Goal: Task Accomplishment & Management: Complete application form

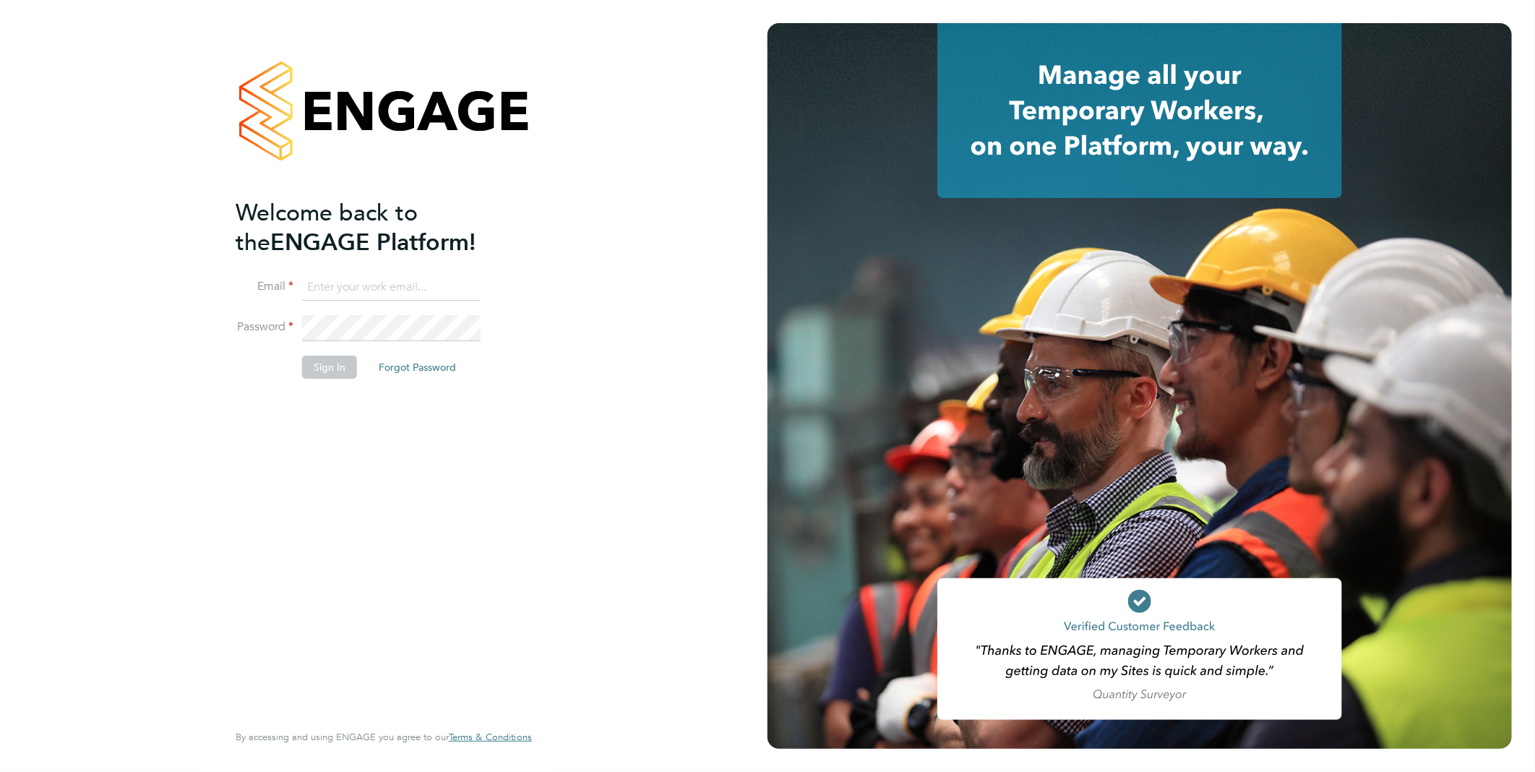
type input "rclarke@frlondon.co.uk"
click at [536, 181] on div "Welcome back to the ENGAGE Platform! Email rclarke@frlondon.co.uk Password Sign…" at bounding box center [384, 386] width 354 height 772
click at [325, 369] on button "Sign In" at bounding box center [329, 367] width 55 height 23
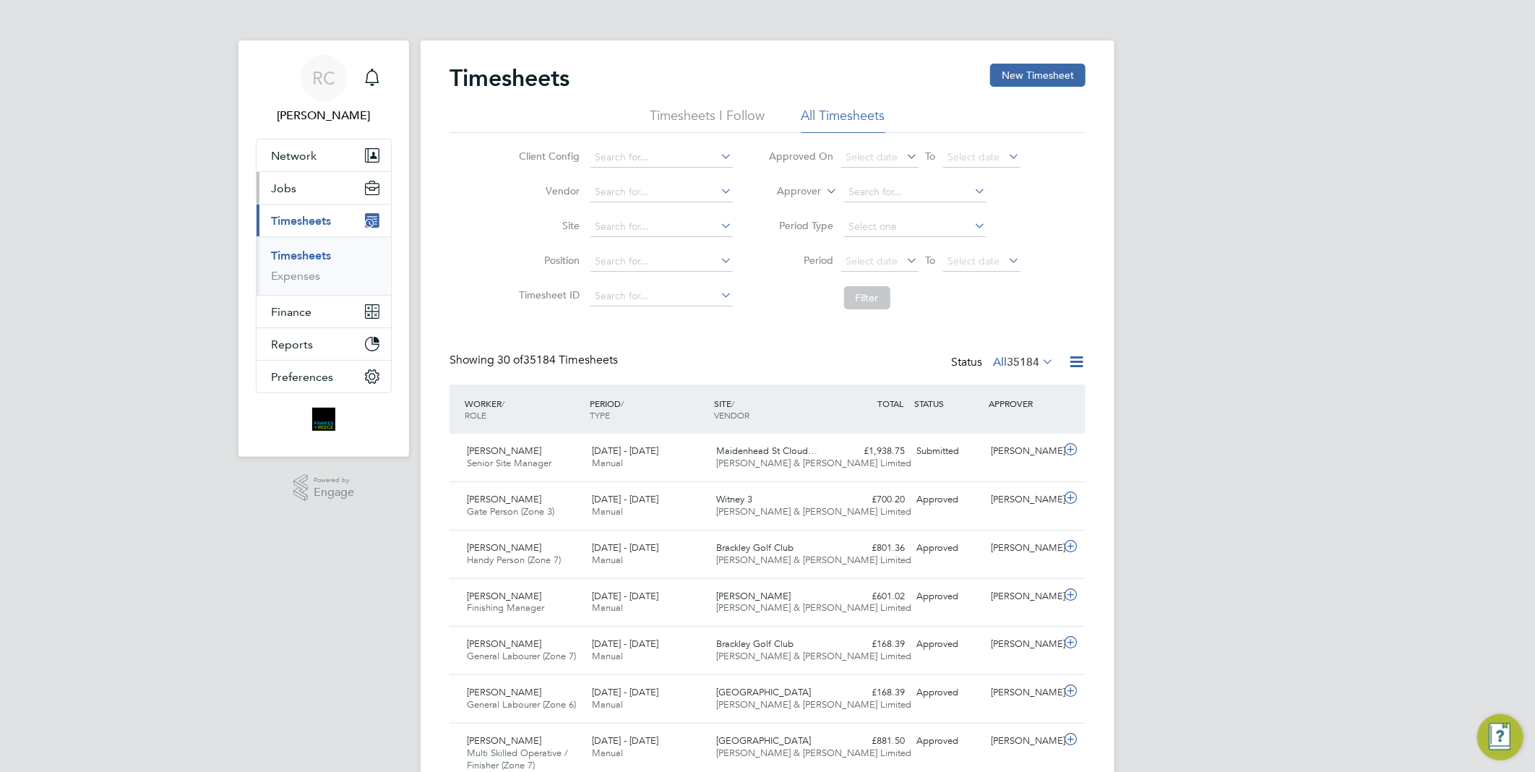
click at [296, 195] on button "Jobs" at bounding box center [324, 188] width 134 height 32
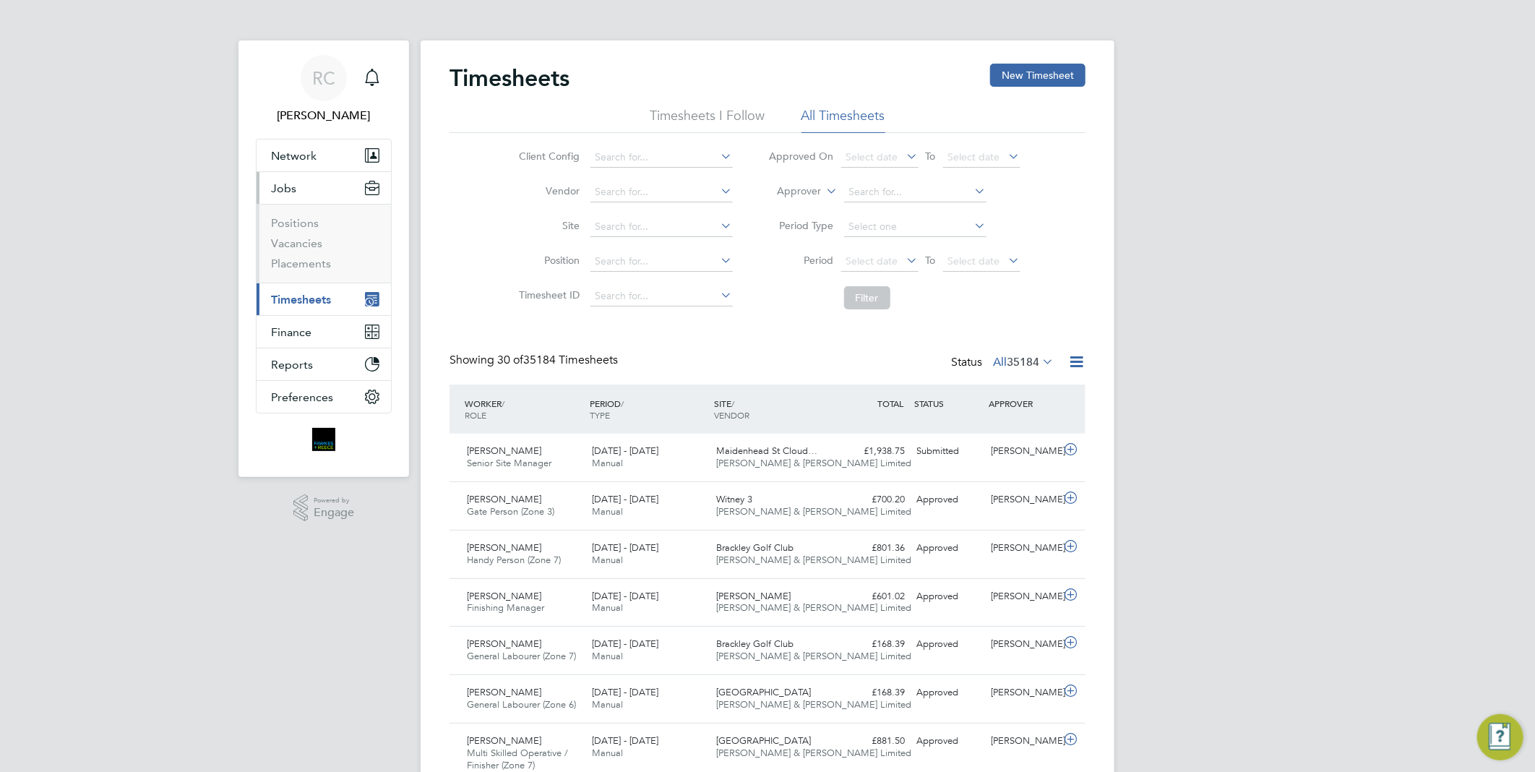
click at [295, 184] on button "Jobs" at bounding box center [324, 188] width 134 height 32
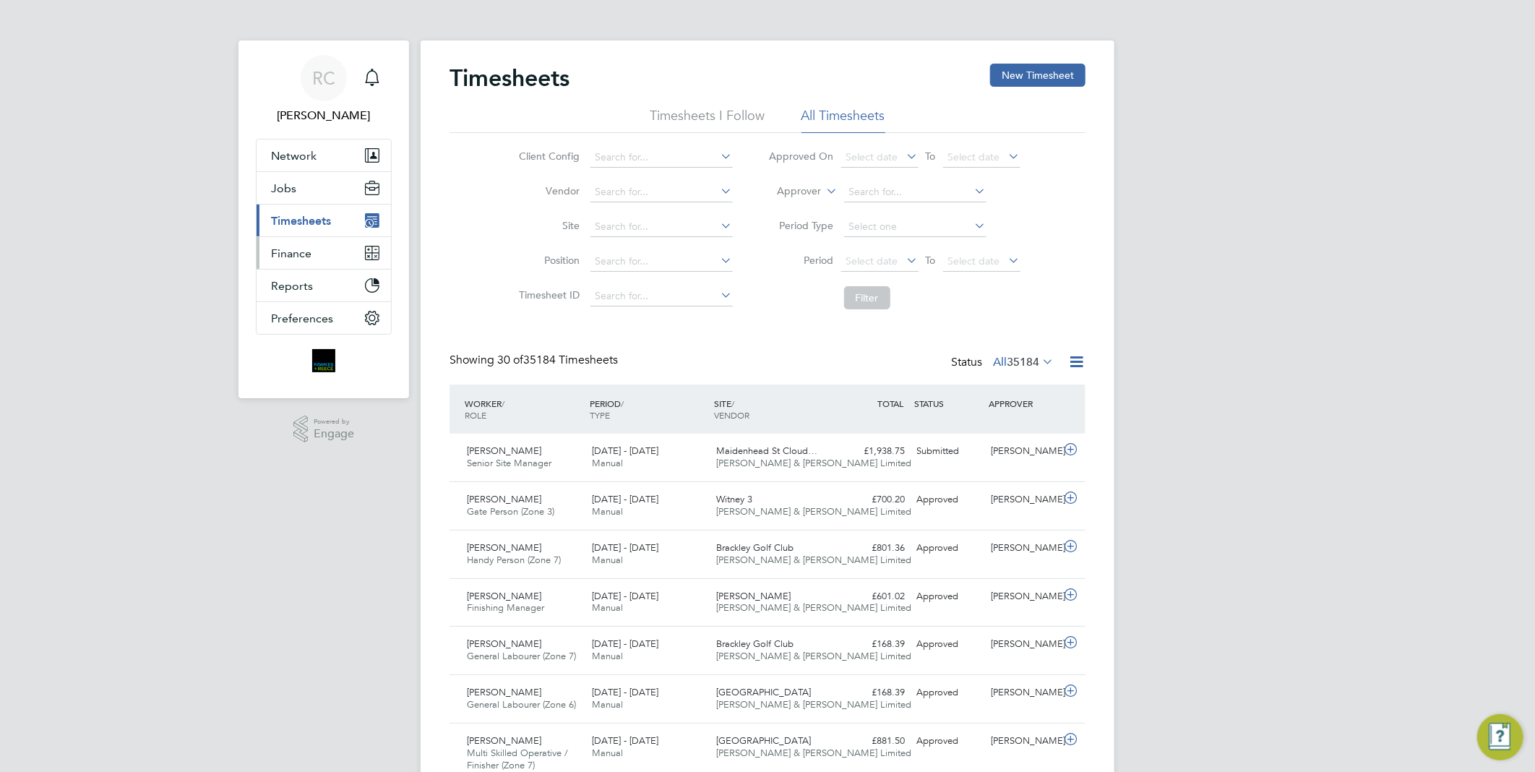
click at [293, 249] on span "Finance" at bounding box center [291, 253] width 40 height 14
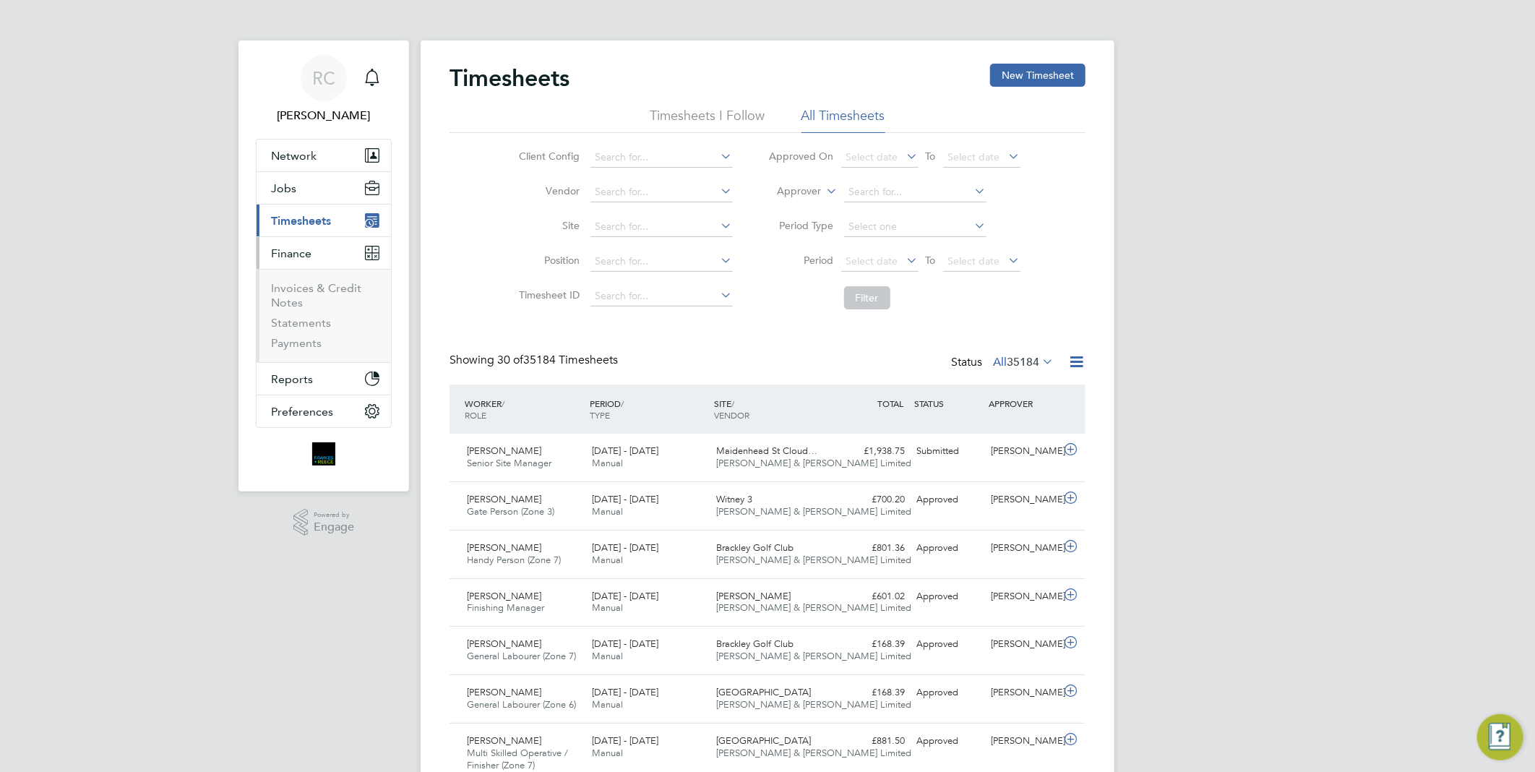
click at [295, 255] on span "Finance" at bounding box center [291, 253] width 40 height 14
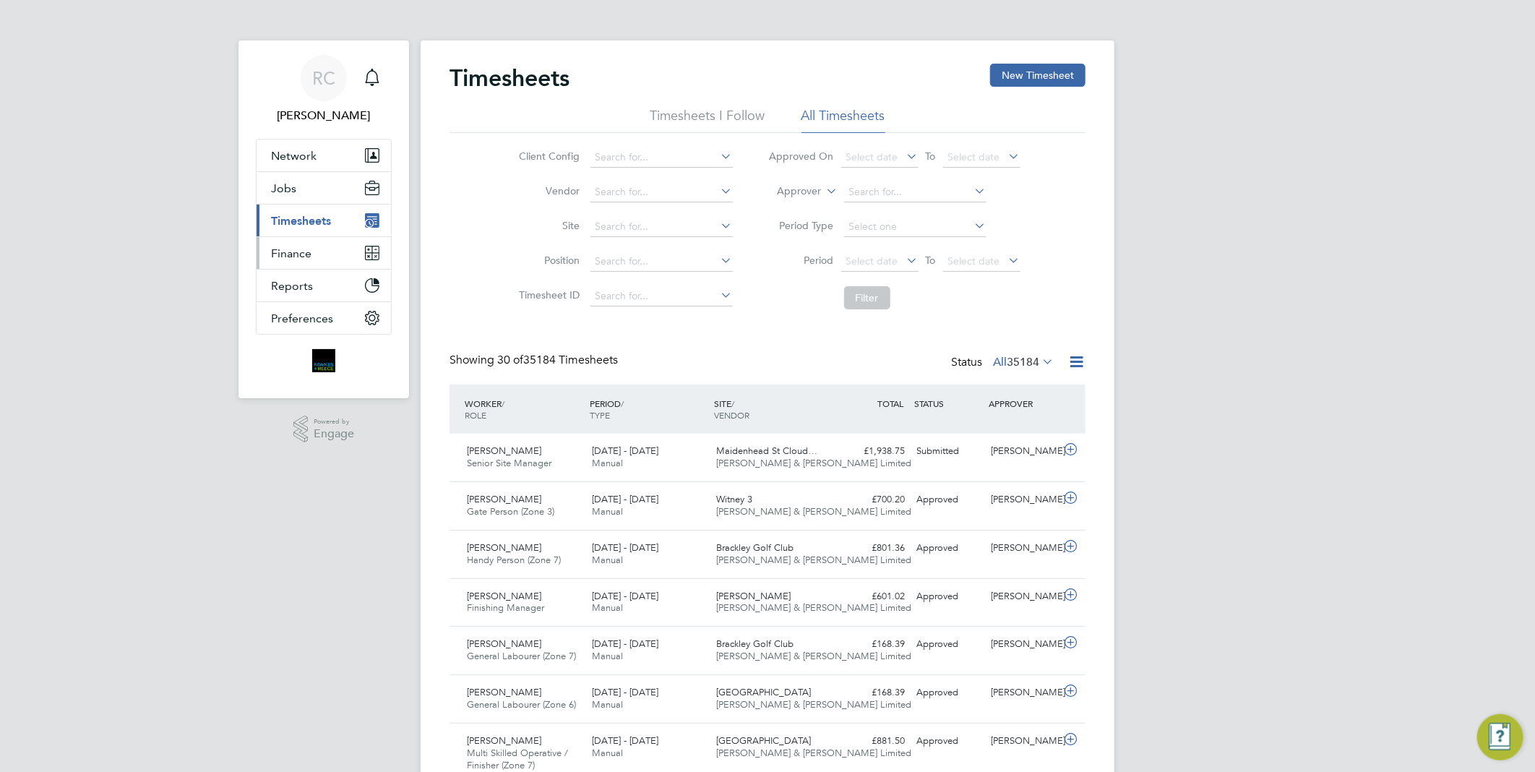
click at [309, 258] on span "Finance" at bounding box center [291, 253] width 40 height 14
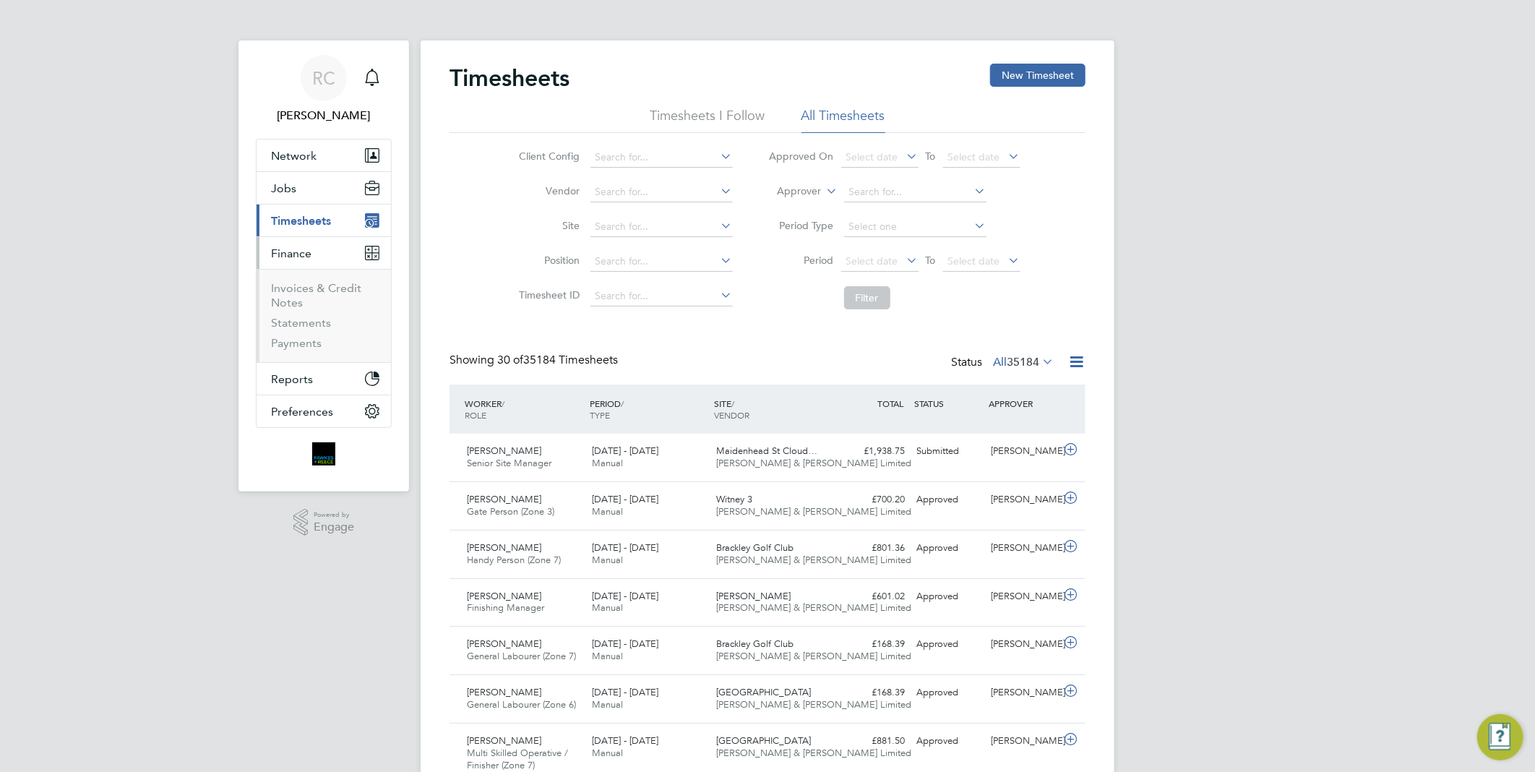
click at [314, 259] on button "Finance" at bounding box center [324, 253] width 134 height 32
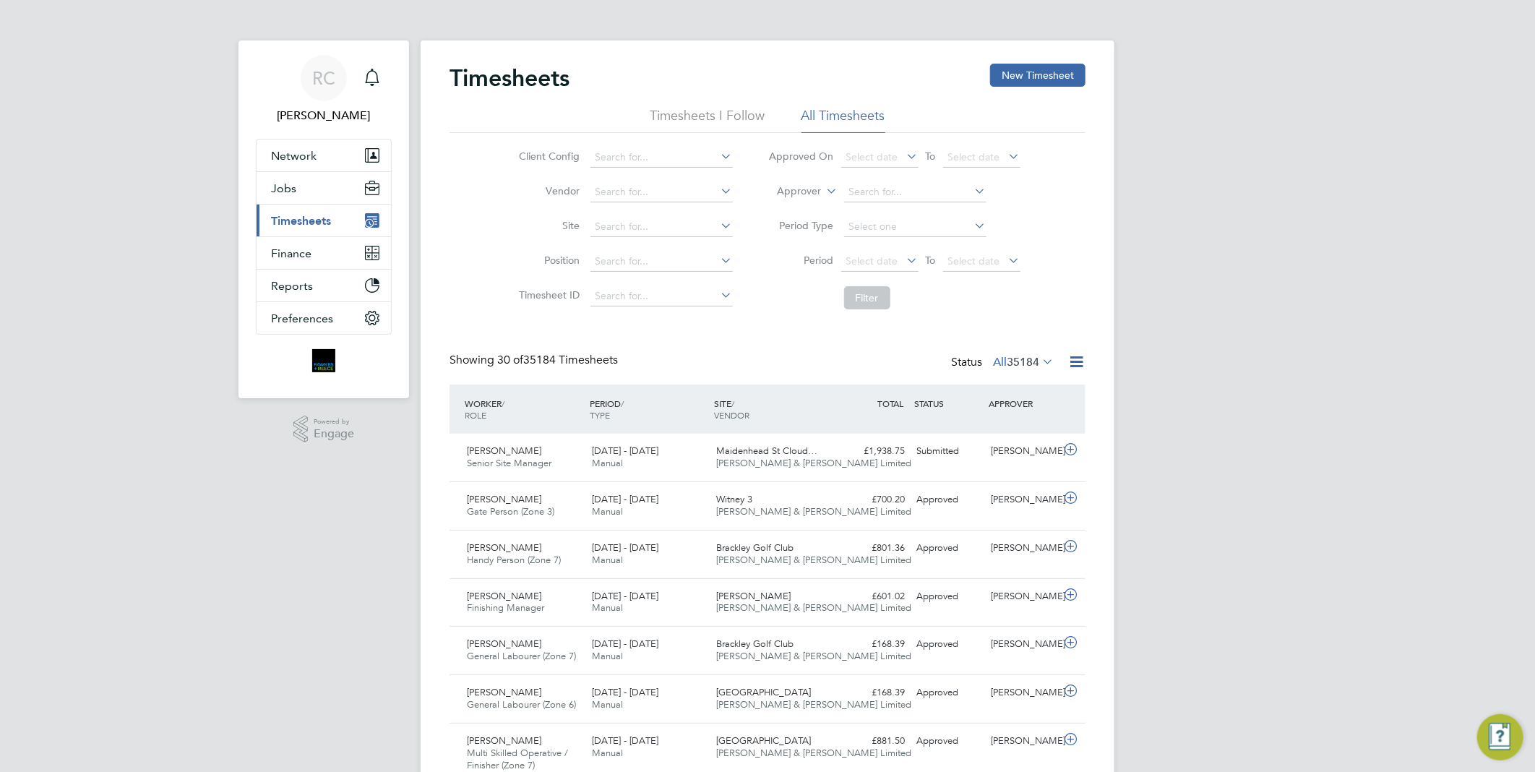
click at [319, 230] on button "Current page: Timesheets" at bounding box center [324, 221] width 134 height 32
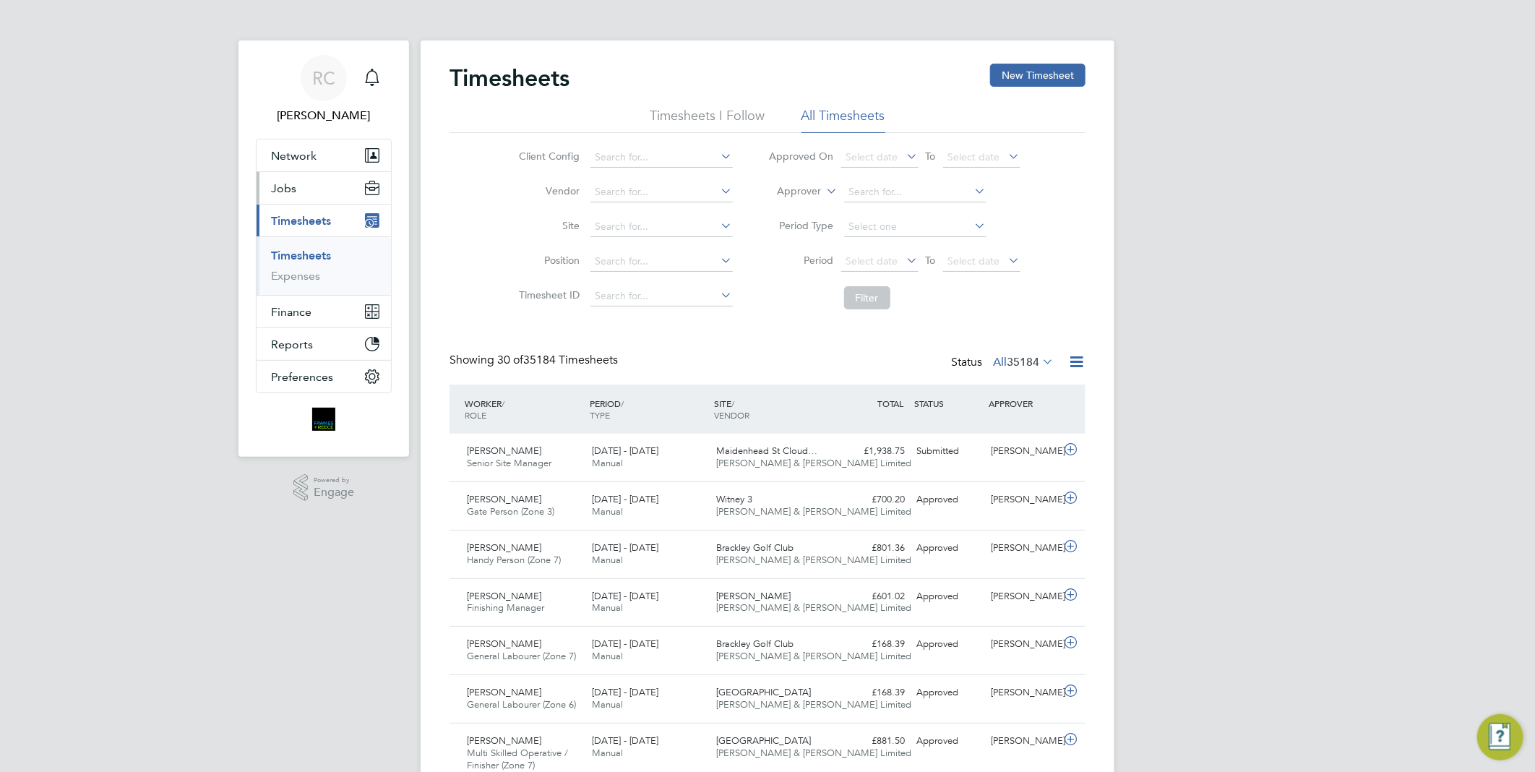
click at [319, 202] on button "Jobs" at bounding box center [324, 188] width 134 height 32
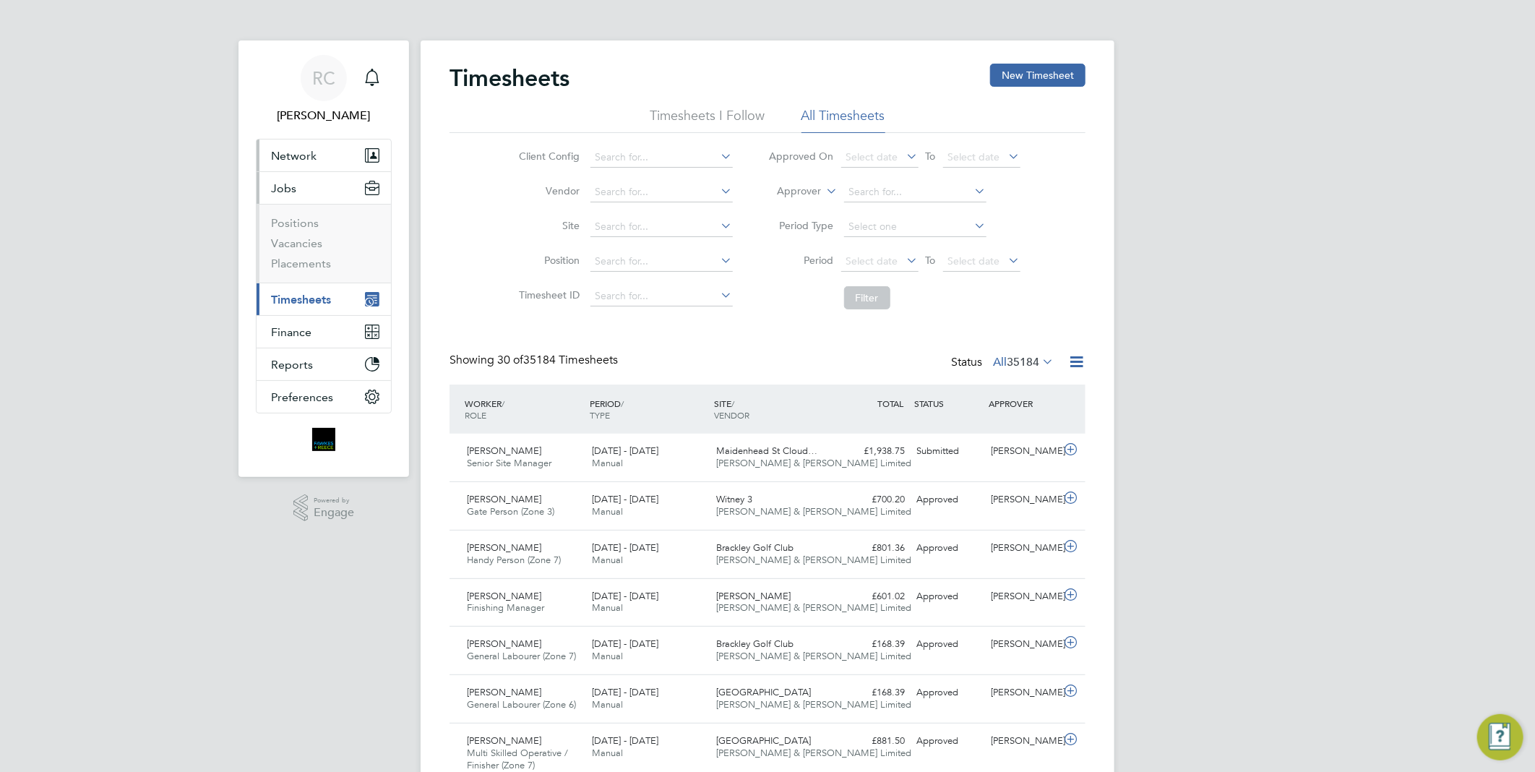
click at [314, 161] on span "Network" at bounding box center [294, 156] width 46 height 14
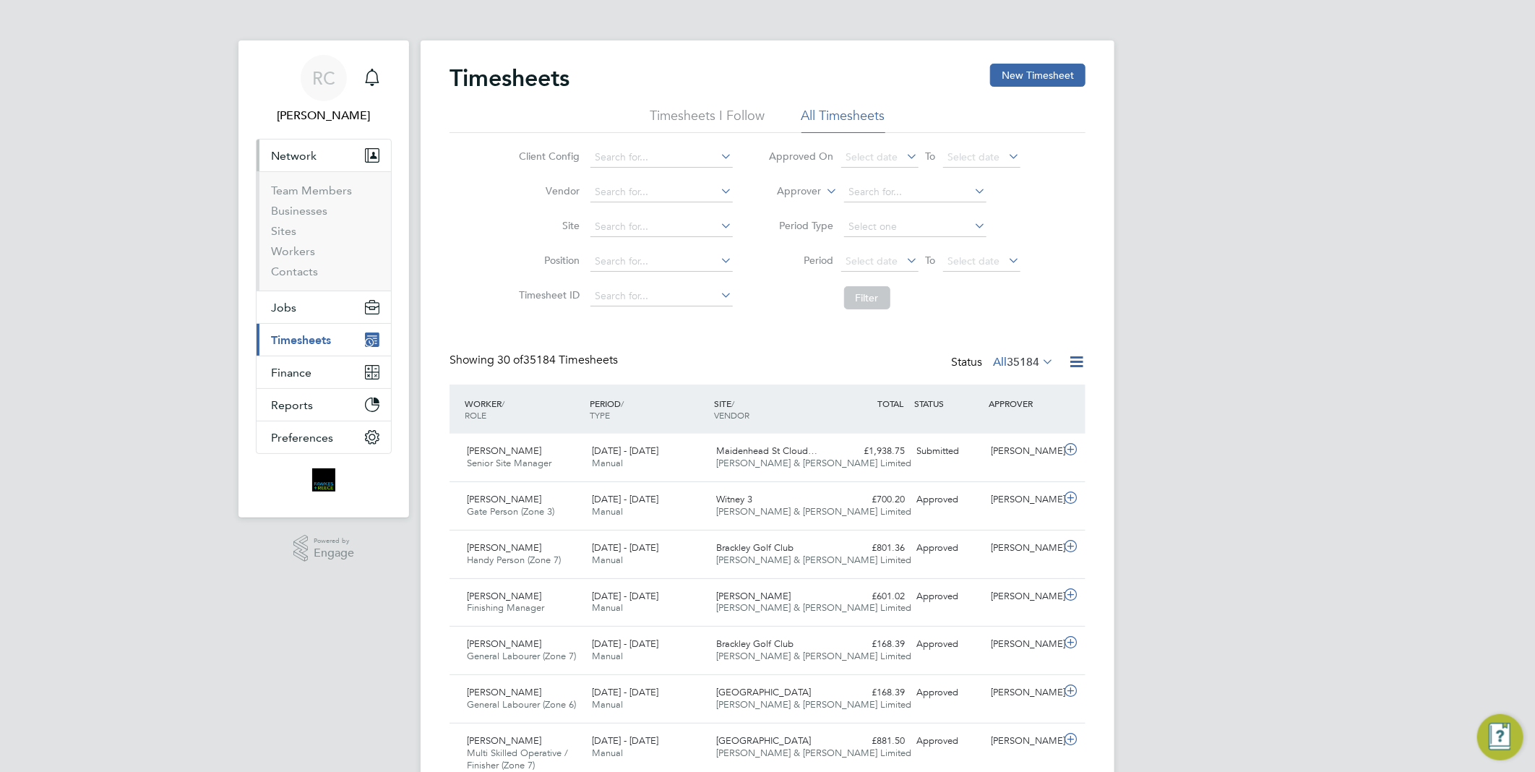
click at [319, 167] on button "Network" at bounding box center [324, 155] width 134 height 32
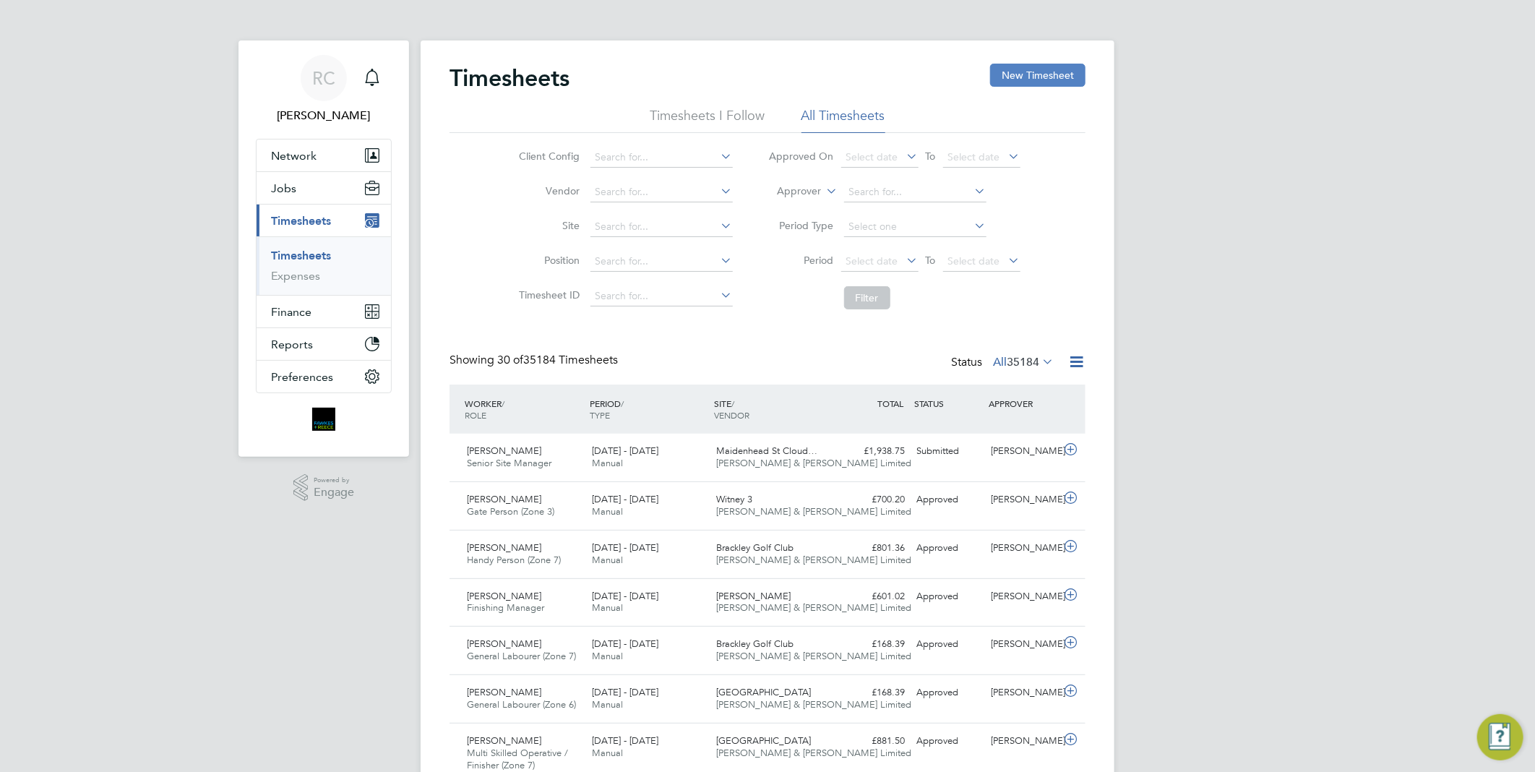
click at [1009, 73] on button "New Timesheet" at bounding box center [1037, 75] width 95 height 23
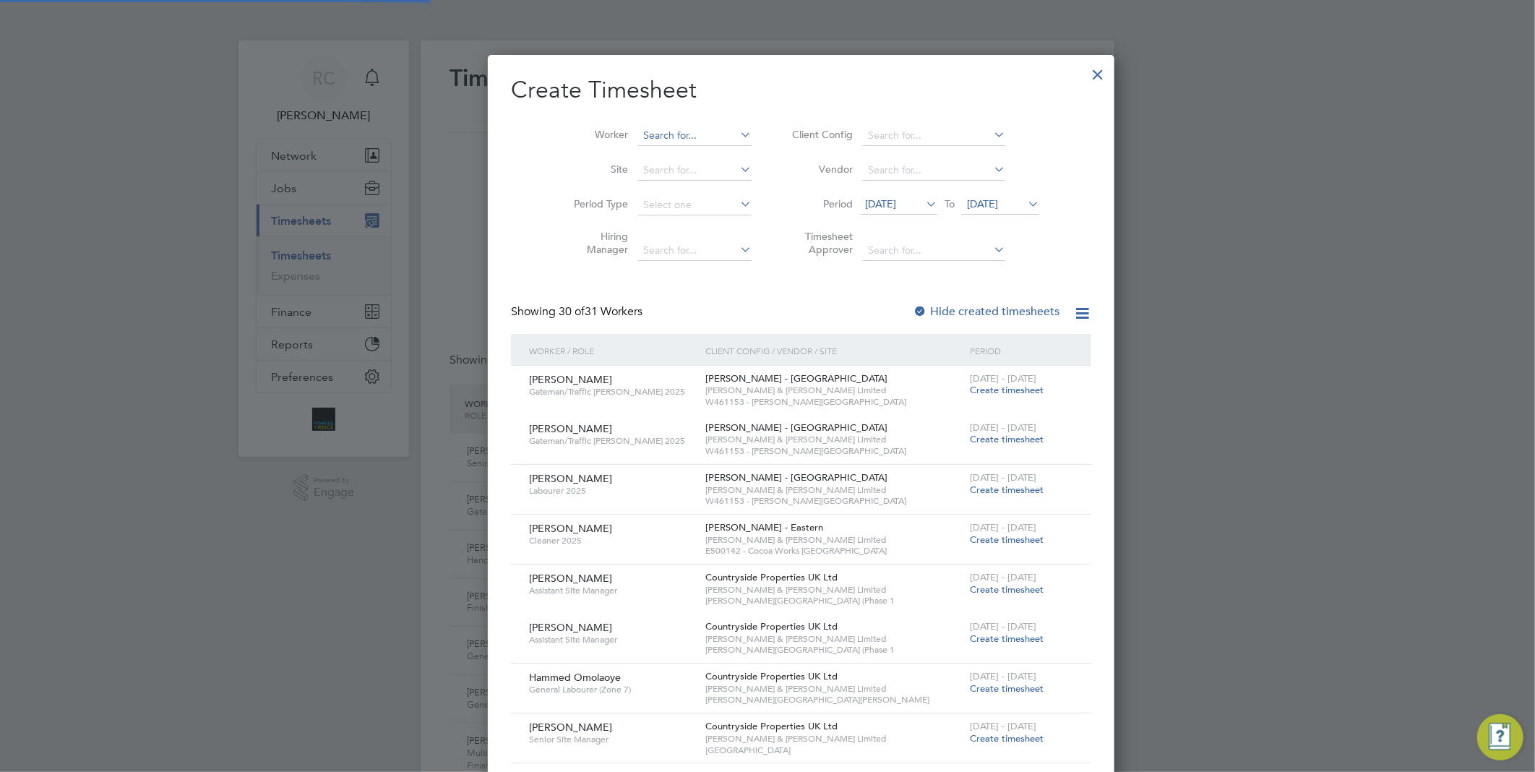
click at [638, 132] on input at bounding box center [694, 136] width 113 height 20
click at [663, 160] on li "[PERSON_NAME] n [PERSON_NAME]" at bounding box center [684, 155] width 163 height 20
type input "[PERSON_NAME]"
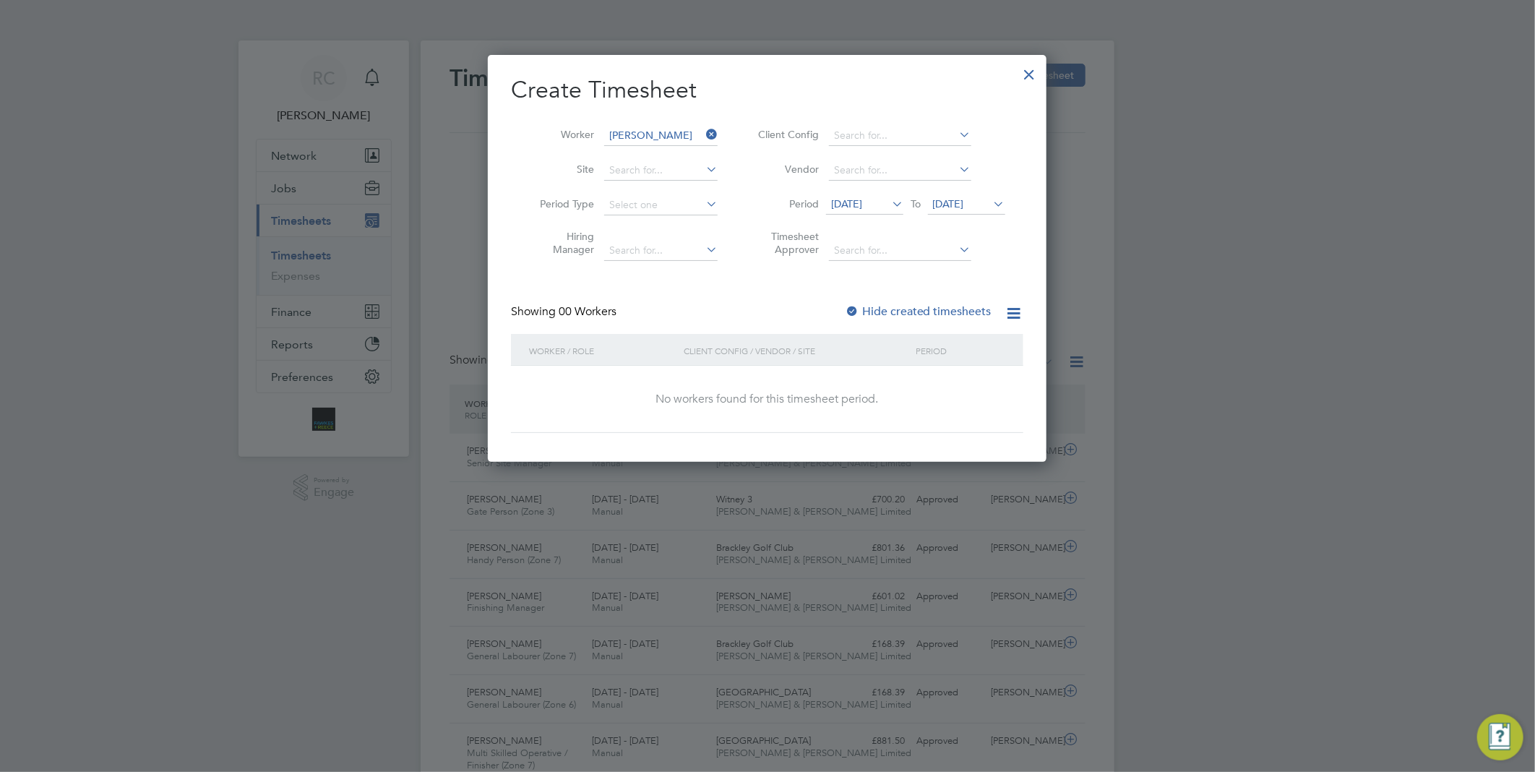
click at [867, 317] on div "Hide created timesheets" at bounding box center [920, 311] width 150 height 15
drag, startPoint x: 867, startPoint y: 317, endPoint x: 869, endPoint y: 309, distance: 7.4
click at [869, 309] on label "Hide created timesheets" at bounding box center [918, 311] width 147 height 14
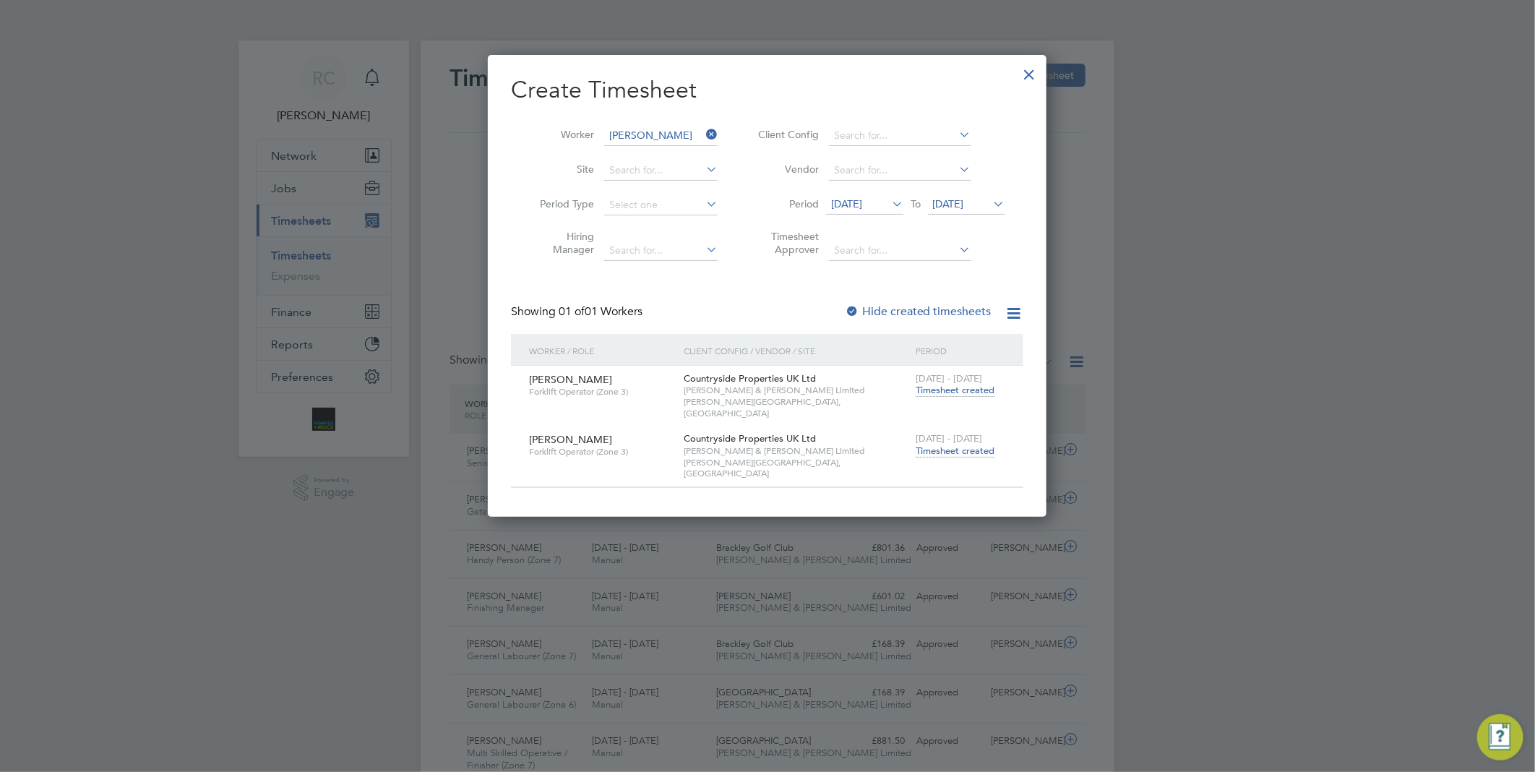
click at [914, 437] on div "[DATE] - [DATE] Timesheet created" at bounding box center [960, 445] width 97 height 39
click at [924, 444] on span "Timesheet created" at bounding box center [955, 450] width 79 height 13
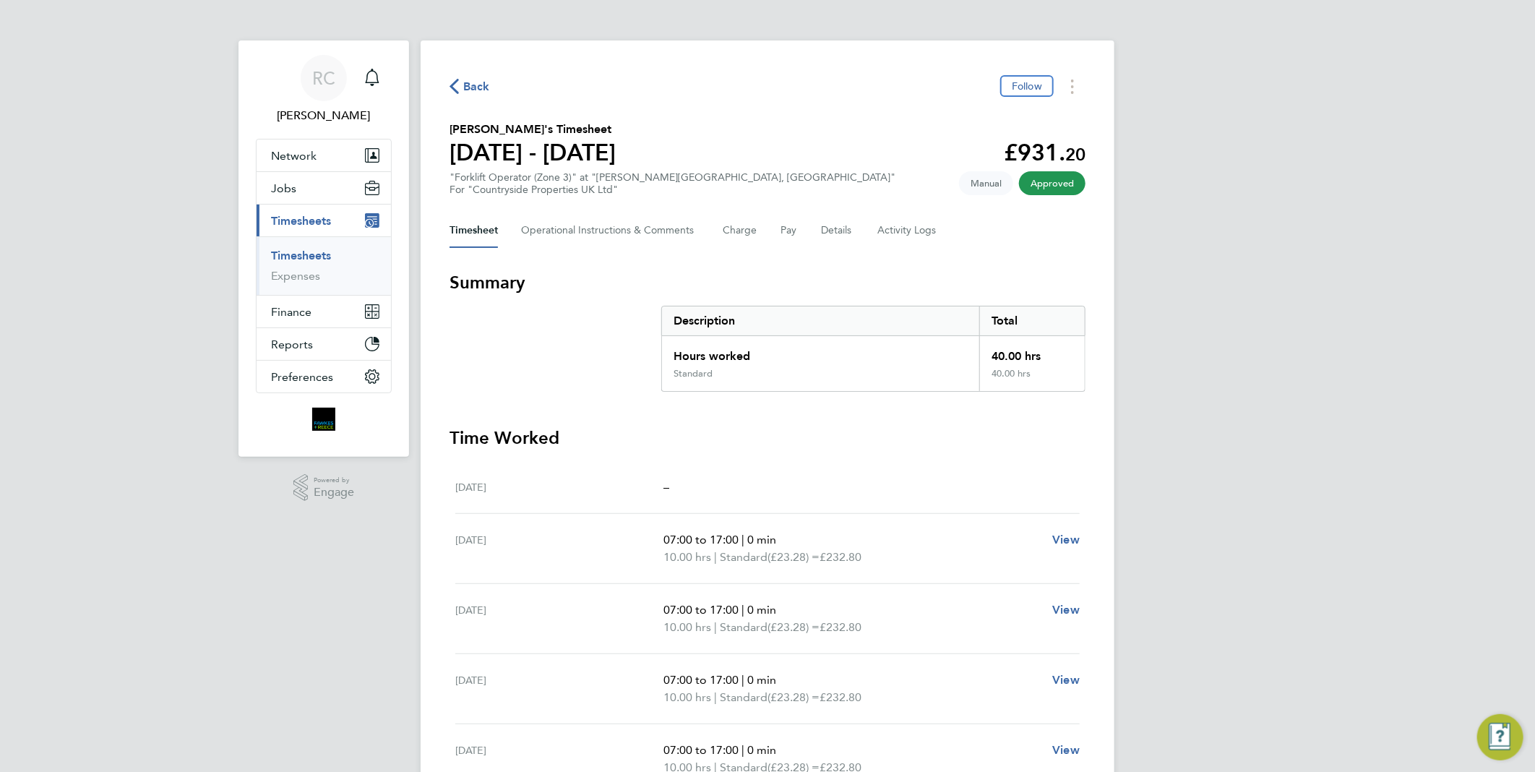
click at [484, 78] on span "Back" at bounding box center [476, 86] width 27 height 17
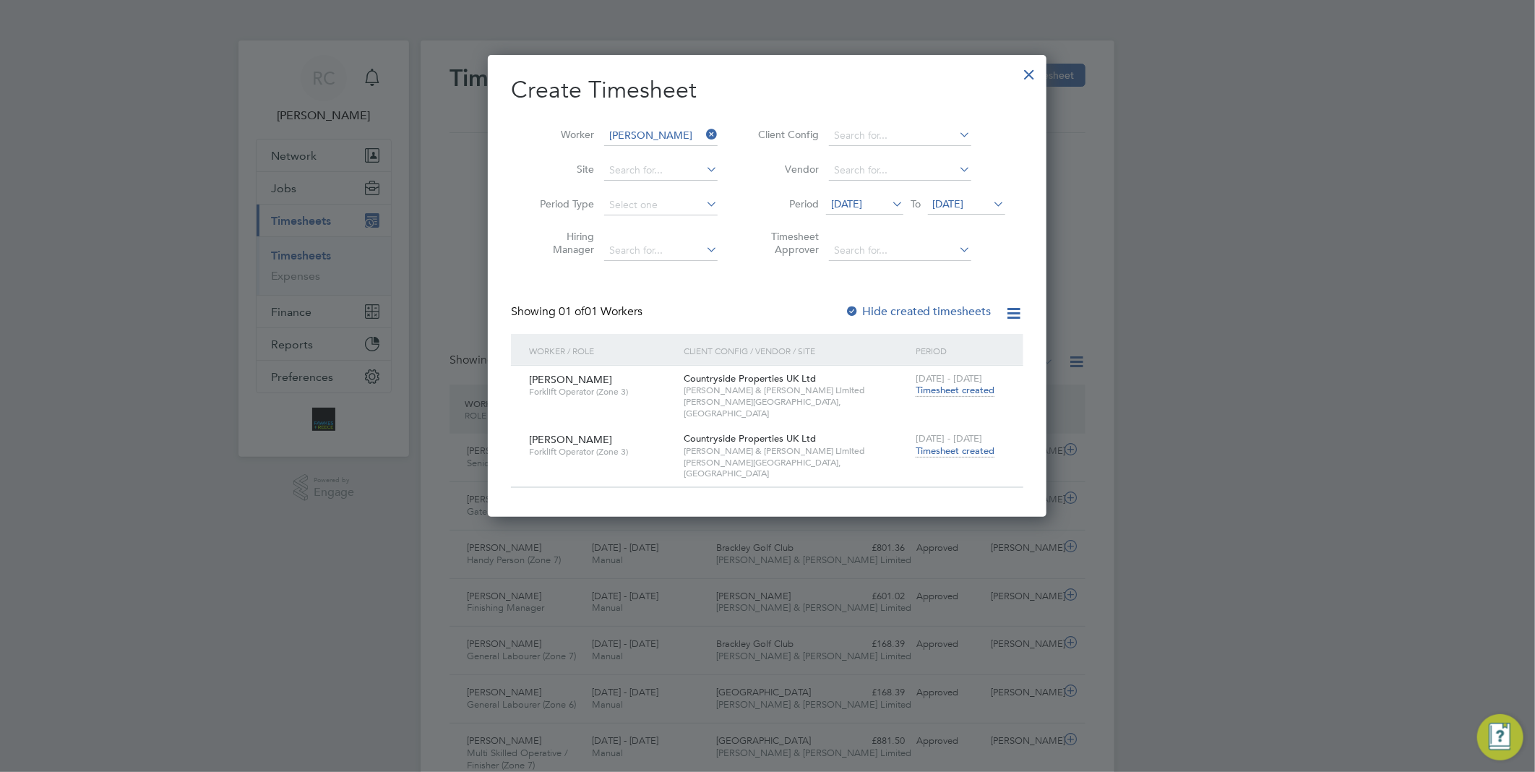
click at [697, 134] on input "[PERSON_NAME]" at bounding box center [660, 136] width 113 height 20
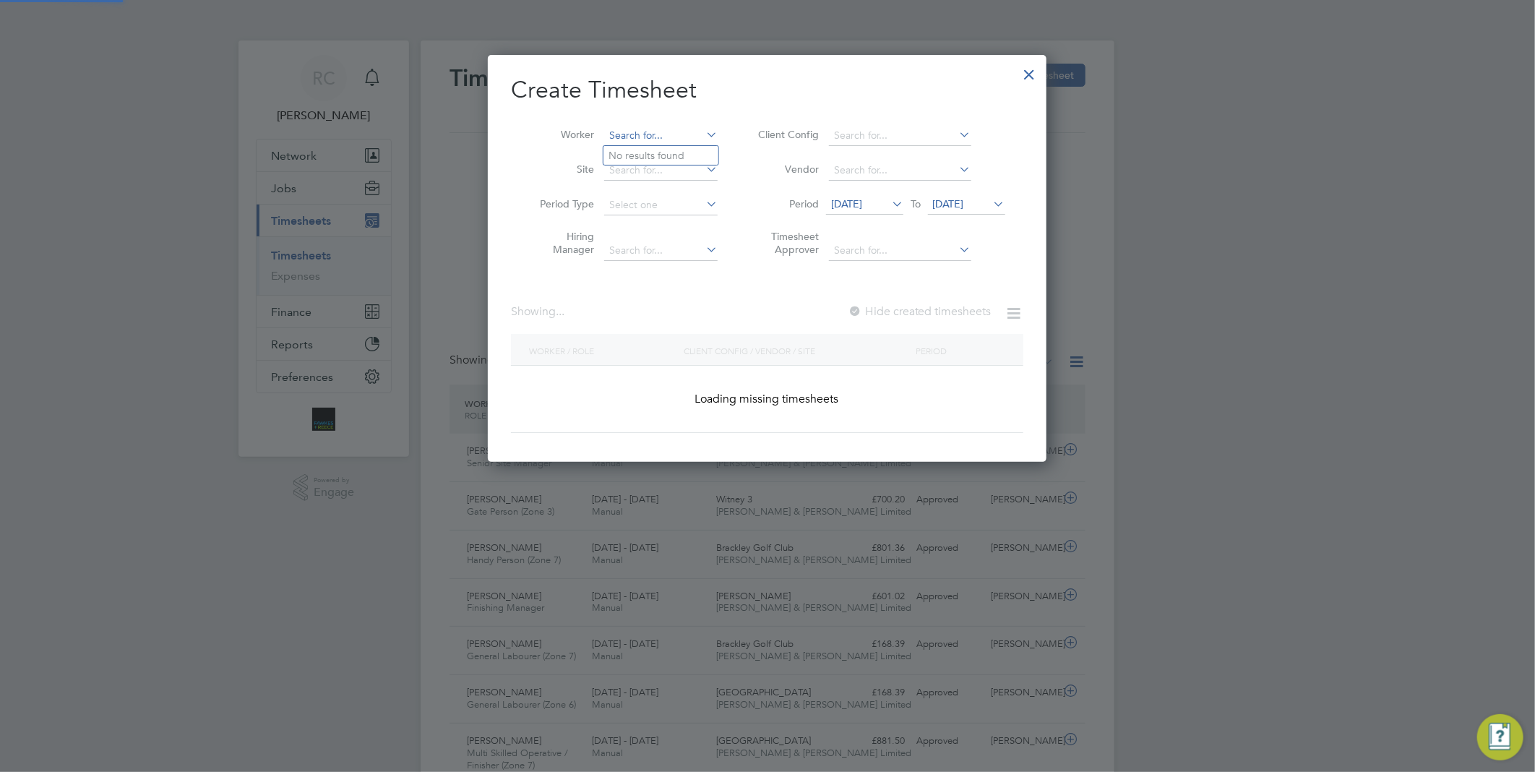
click at [677, 128] on input at bounding box center [660, 136] width 113 height 20
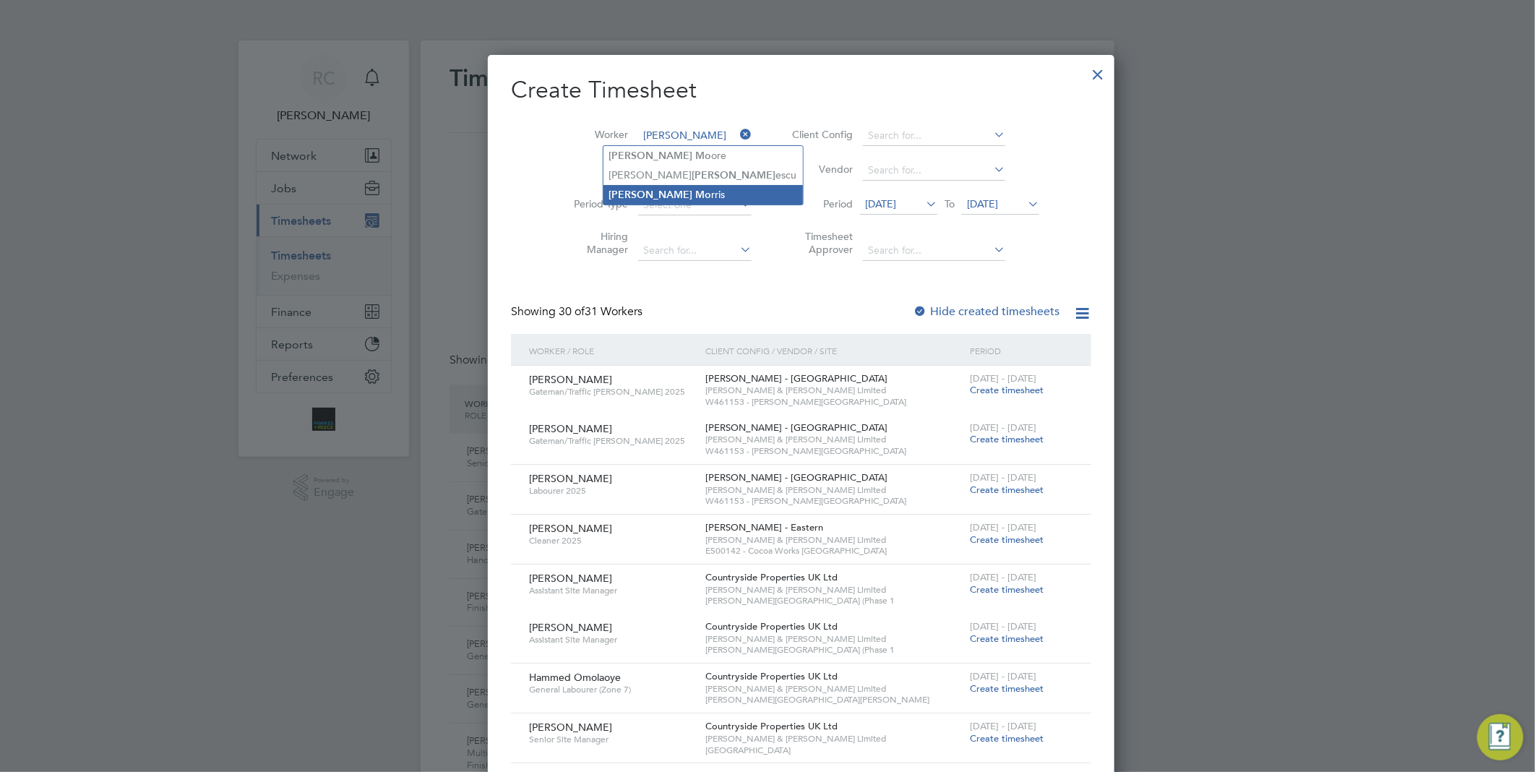
click at [673, 189] on li "[PERSON_NAME] rris" at bounding box center [702, 195] width 199 height 20
type input "[PERSON_NAME]"
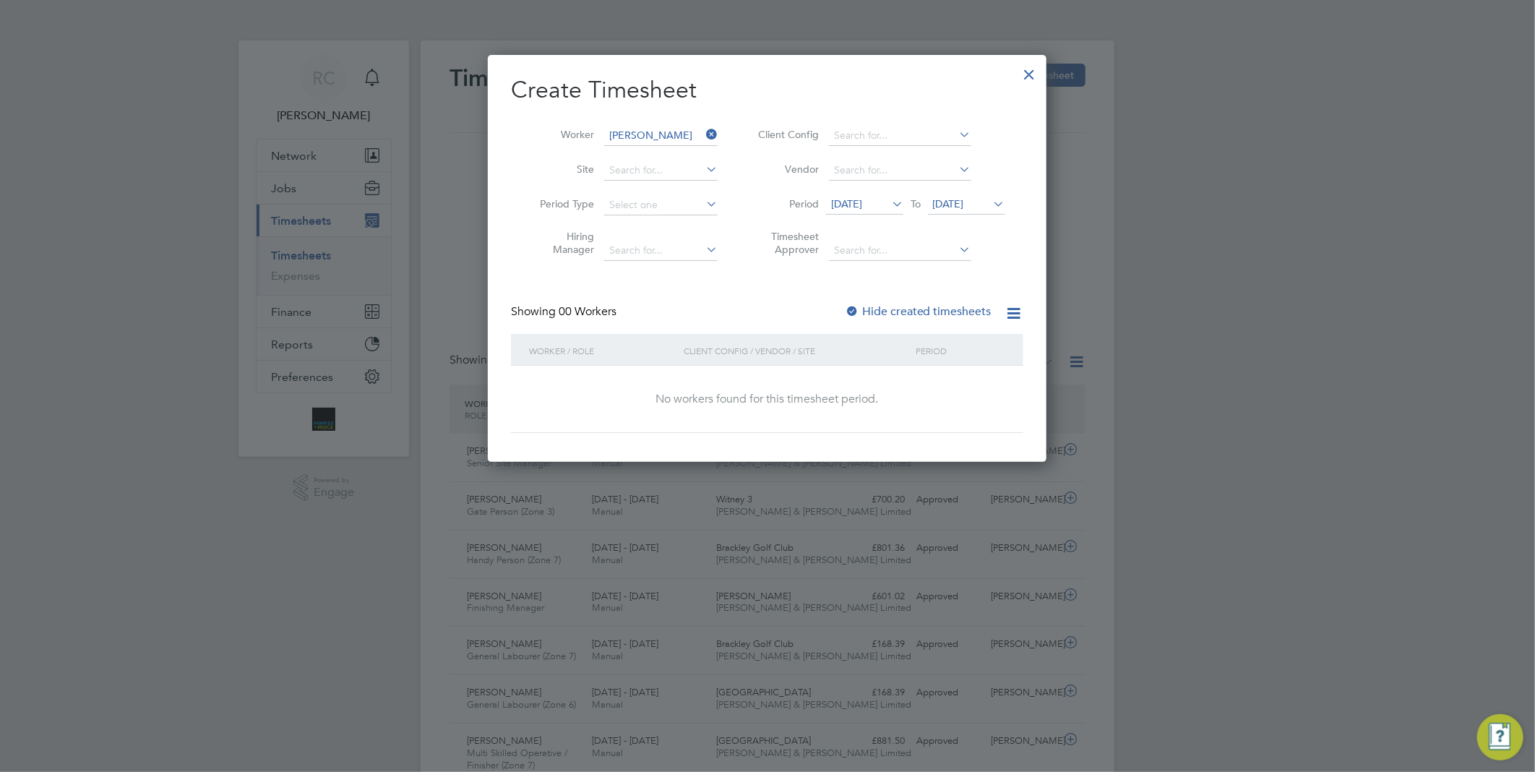
click at [875, 317] on div "Hide created timesheets" at bounding box center [920, 311] width 150 height 15
click at [875, 309] on label "Hide created timesheets" at bounding box center [918, 311] width 147 height 14
click at [915, 314] on label "Hide created timesheets" at bounding box center [918, 311] width 147 height 14
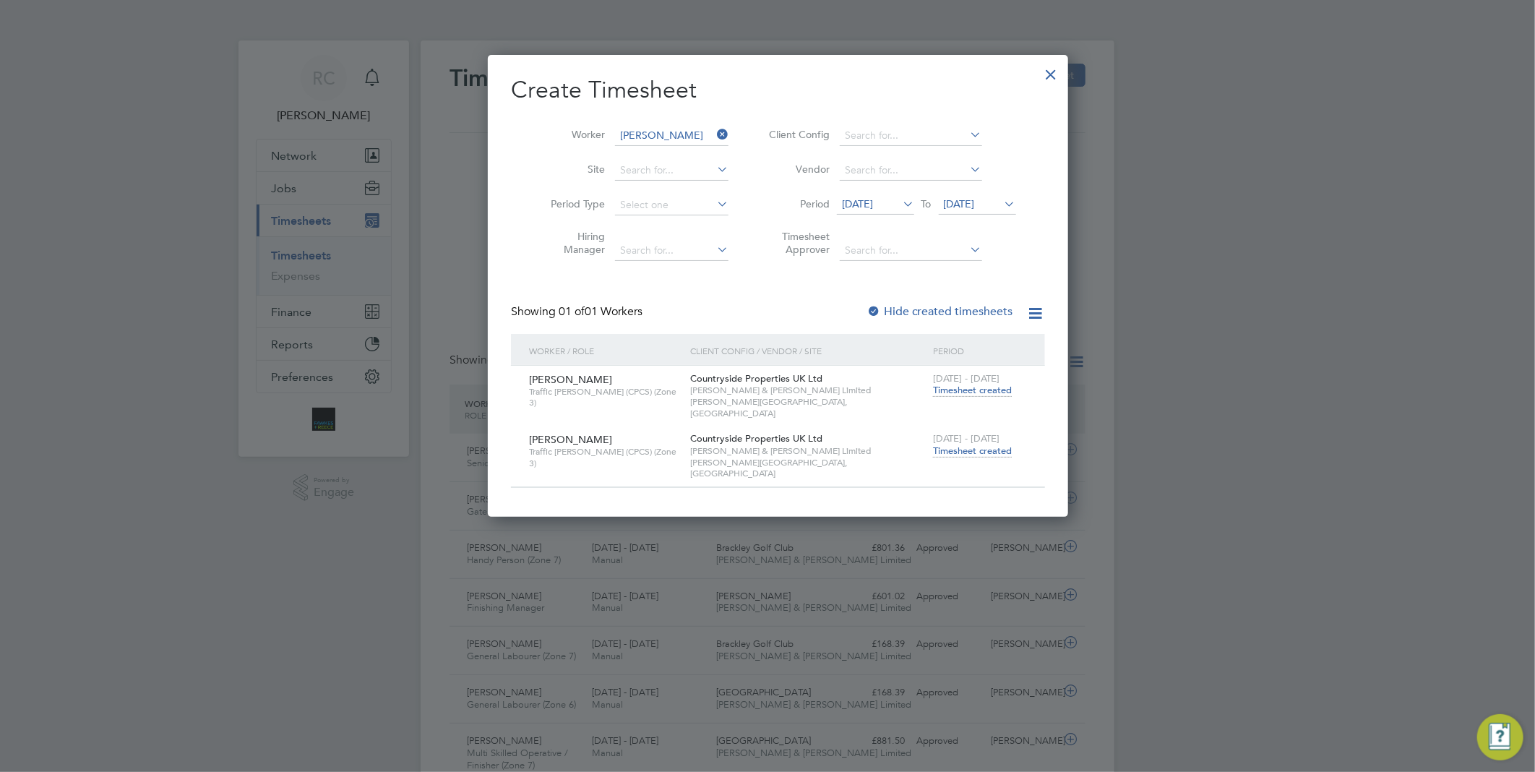
click at [947, 444] on span "Timesheet created" at bounding box center [972, 450] width 79 height 13
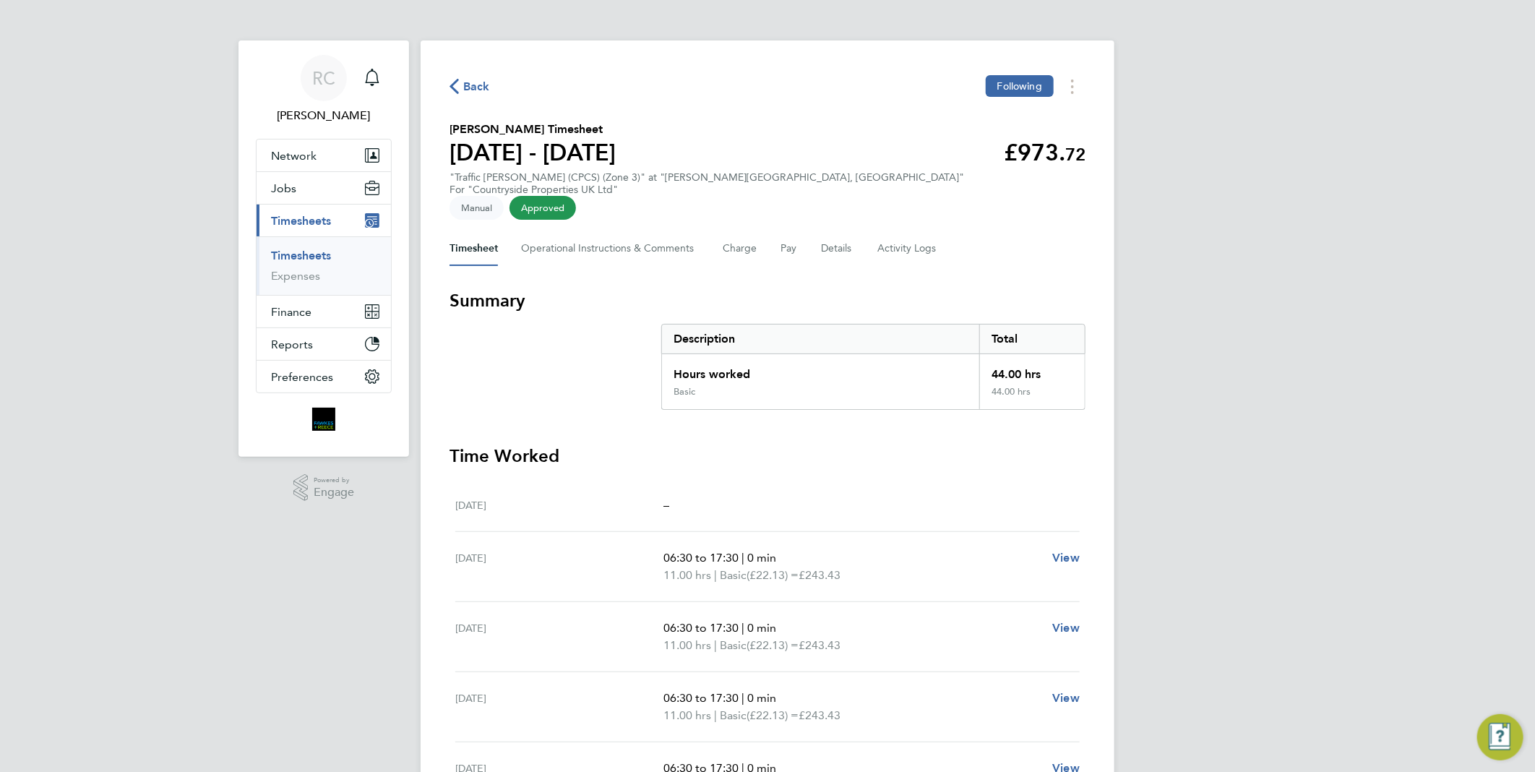
click at [481, 87] on span "Back" at bounding box center [476, 86] width 27 height 17
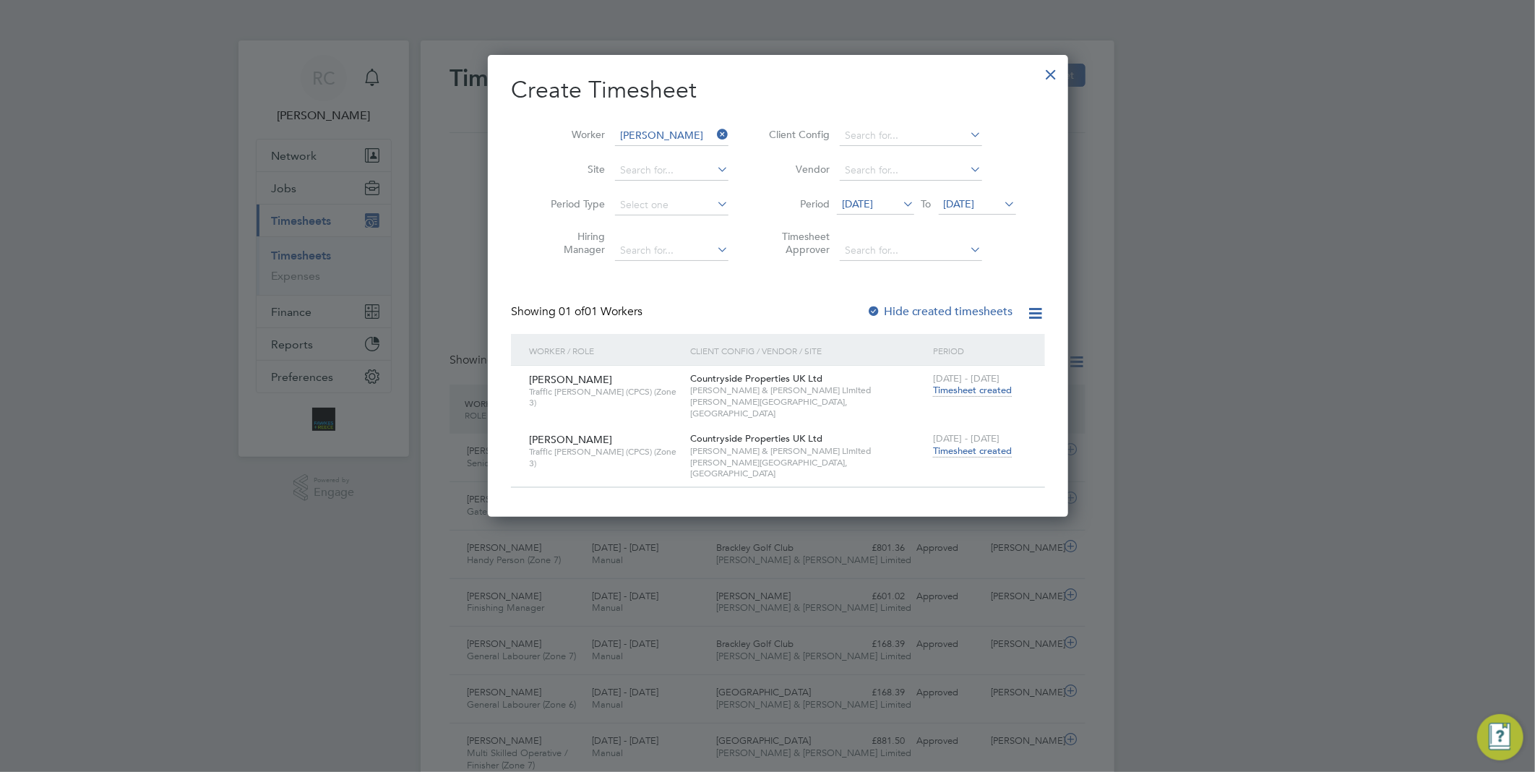
click at [714, 134] on icon at bounding box center [714, 134] width 0 height 20
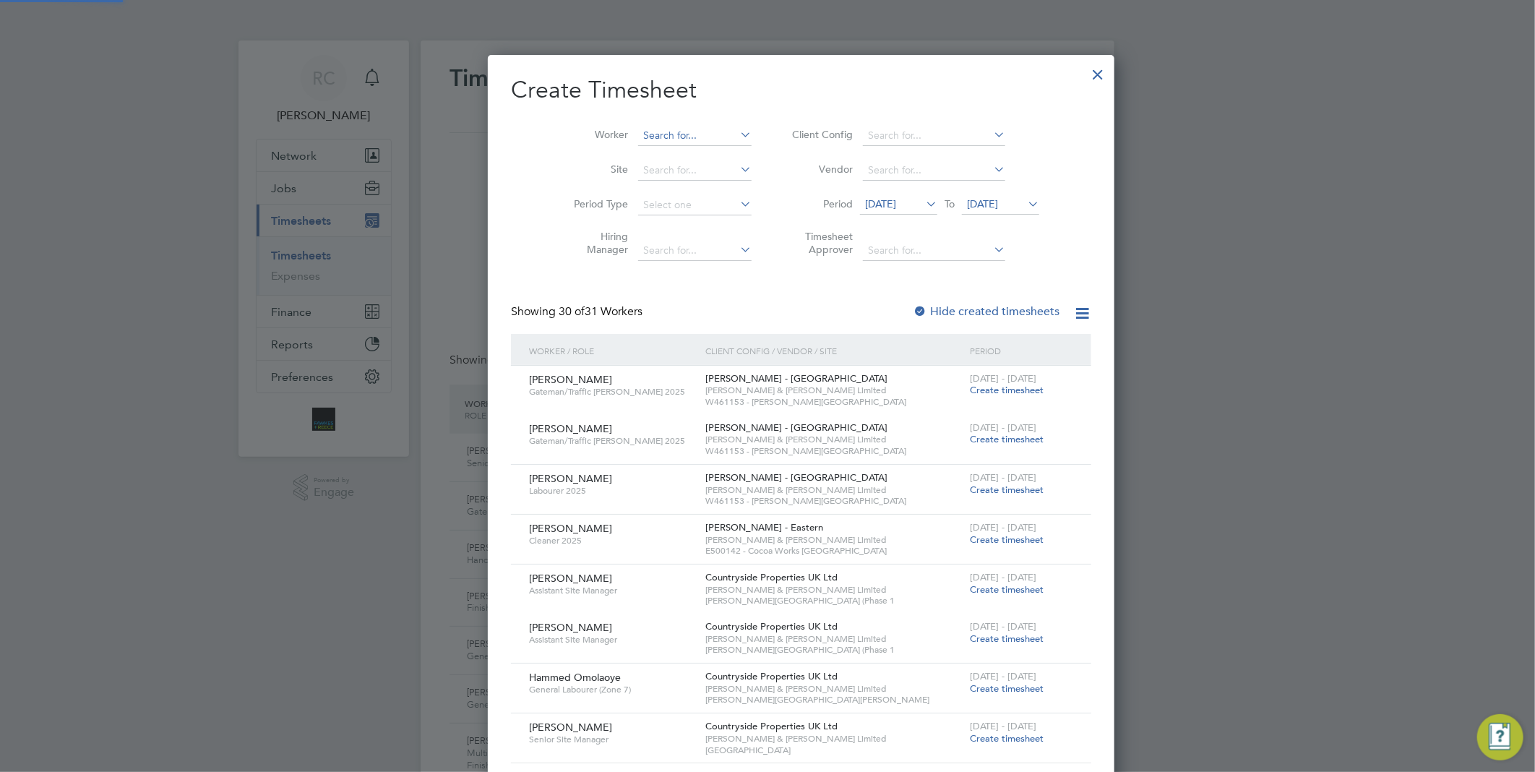
click at [648, 133] on input at bounding box center [694, 136] width 113 height 20
click at [689, 149] on li "[PERSON_NAME]" at bounding box center [665, 156] width 124 height 20
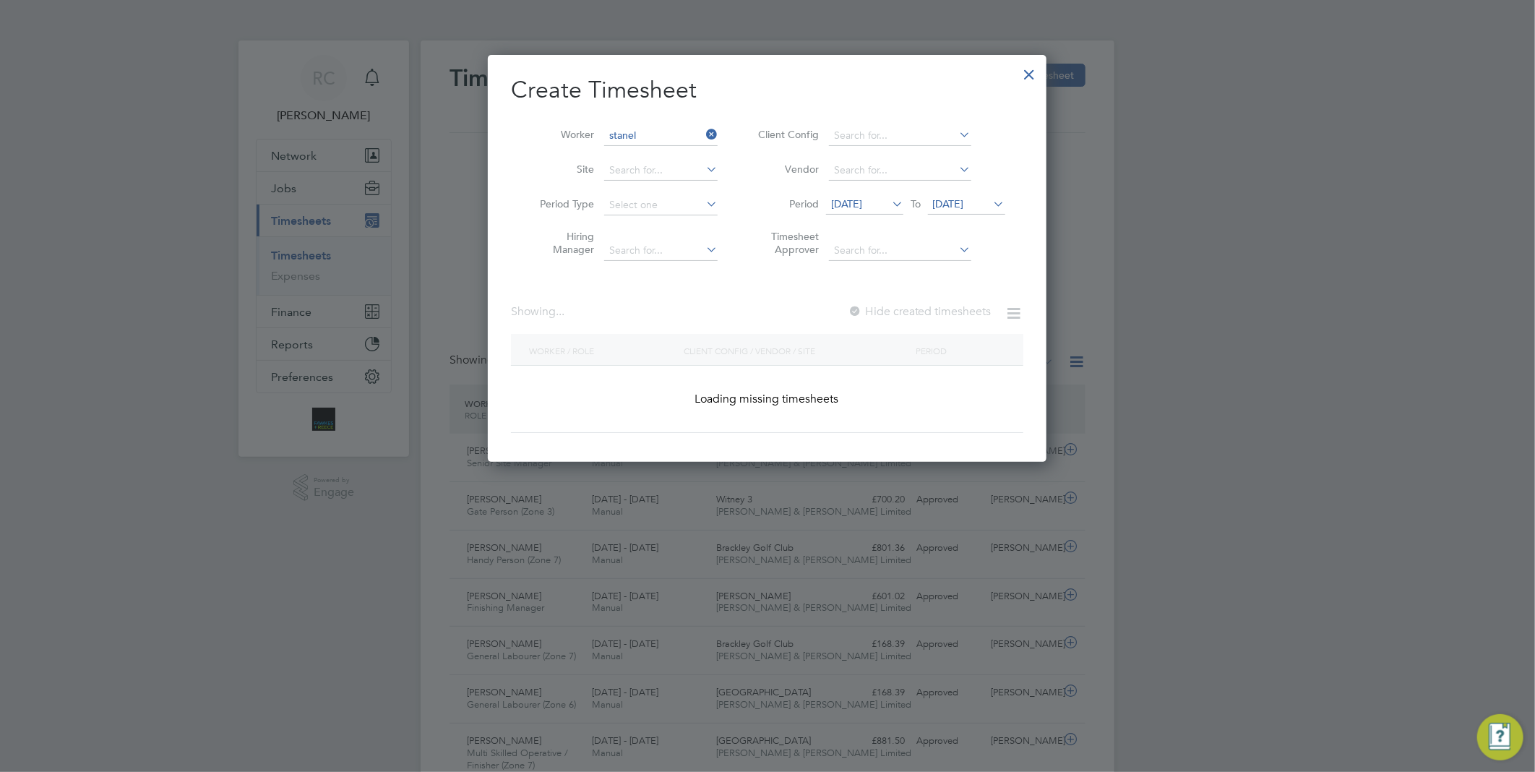
type input "[PERSON_NAME]"
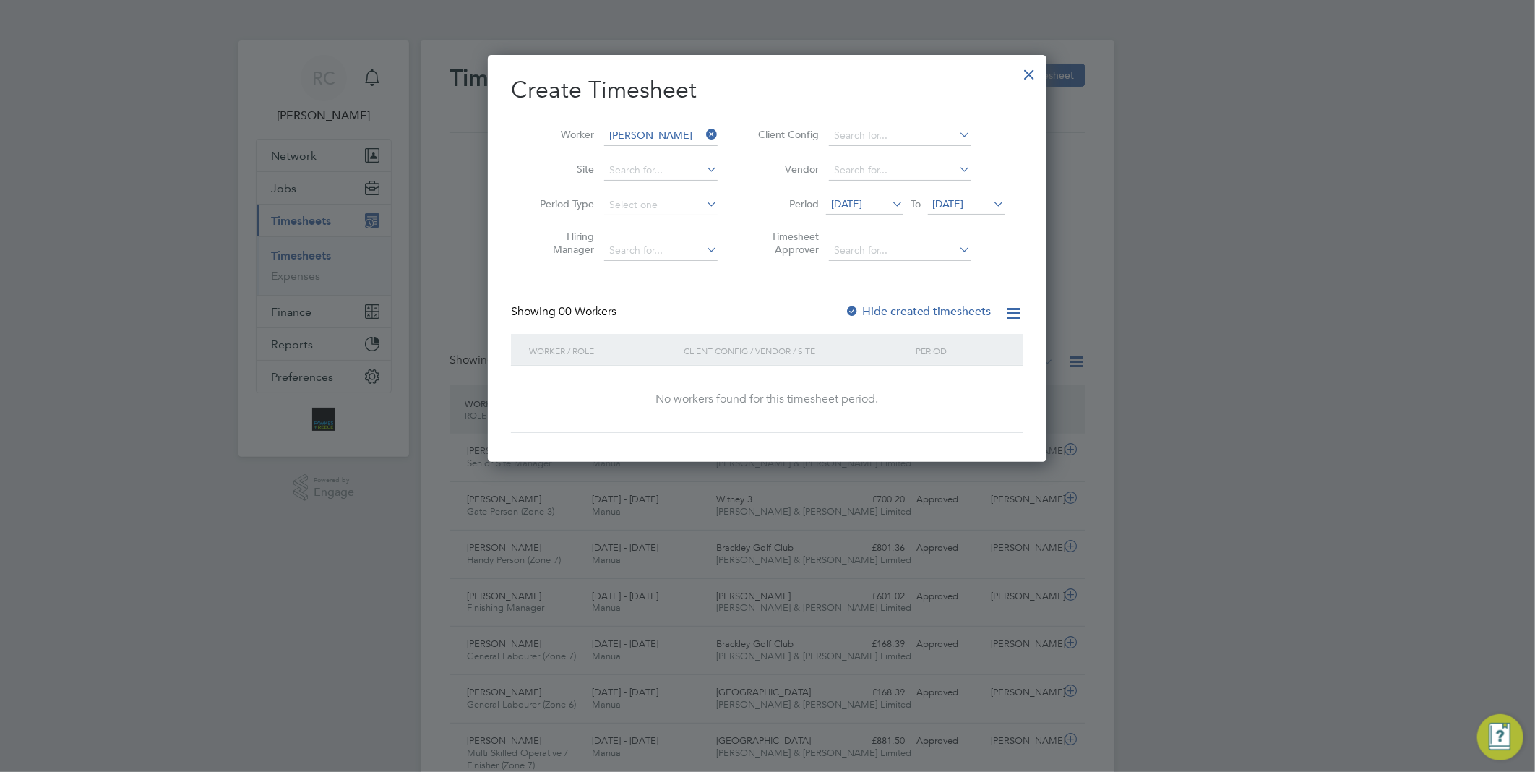
click at [893, 304] on div "Create Timesheet Worker [PERSON_NAME] Site Period Type Hiring Manager Client Co…" at bounding box center [767, 254] width 512 height 358
click at [893, 304] on label "Hide created timesheets" at bounding box center [918, 311] width 147 height 14
click at [921, 306] on label "Hide created timesheets" at bounding box center [918, 311] width 147 height 14
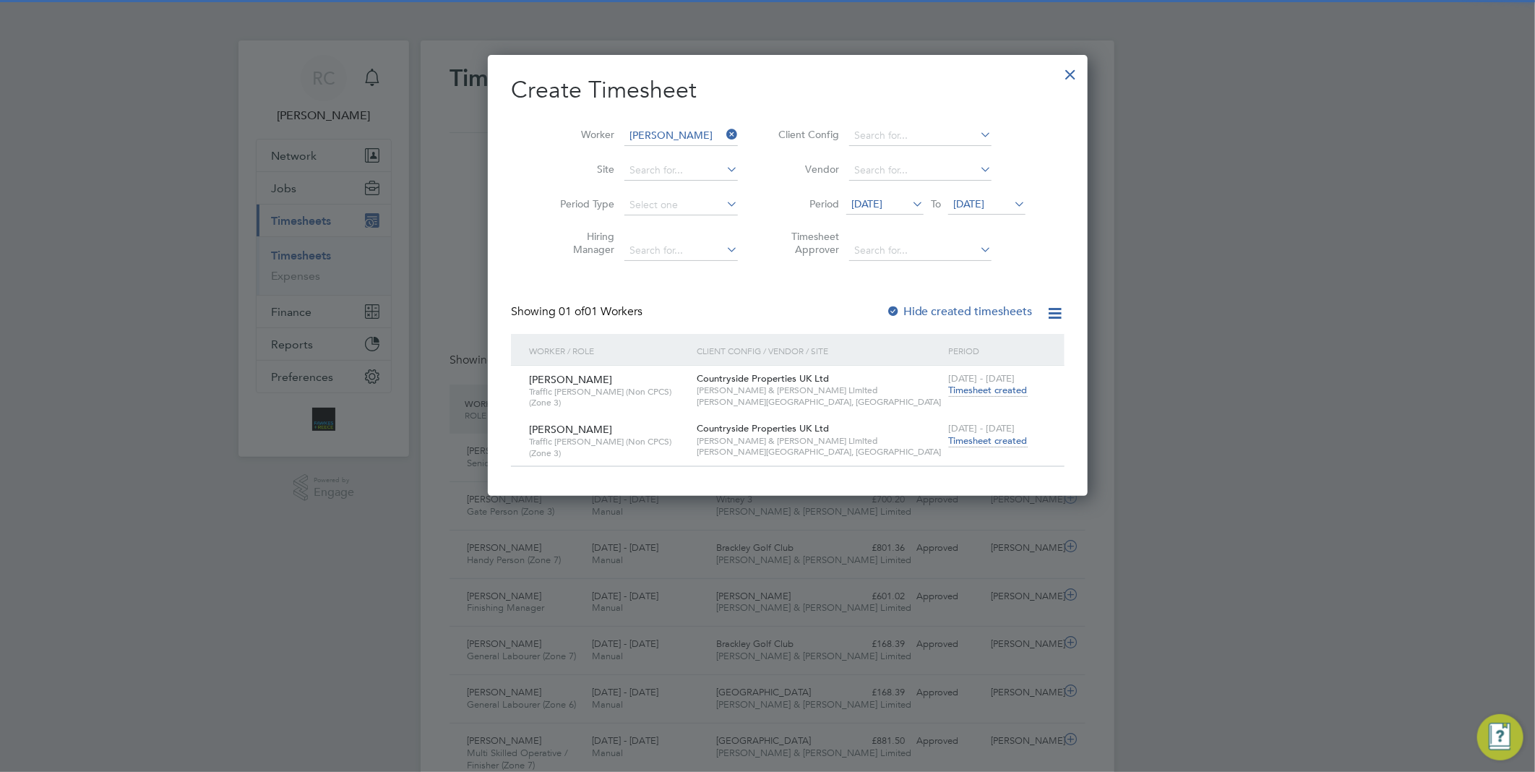
click at [949, 442] on span "Timesheet created" at bounding box center [988, 440] width 79 height 13
